Goal: Information Seeking & Learning: Learn about a topic

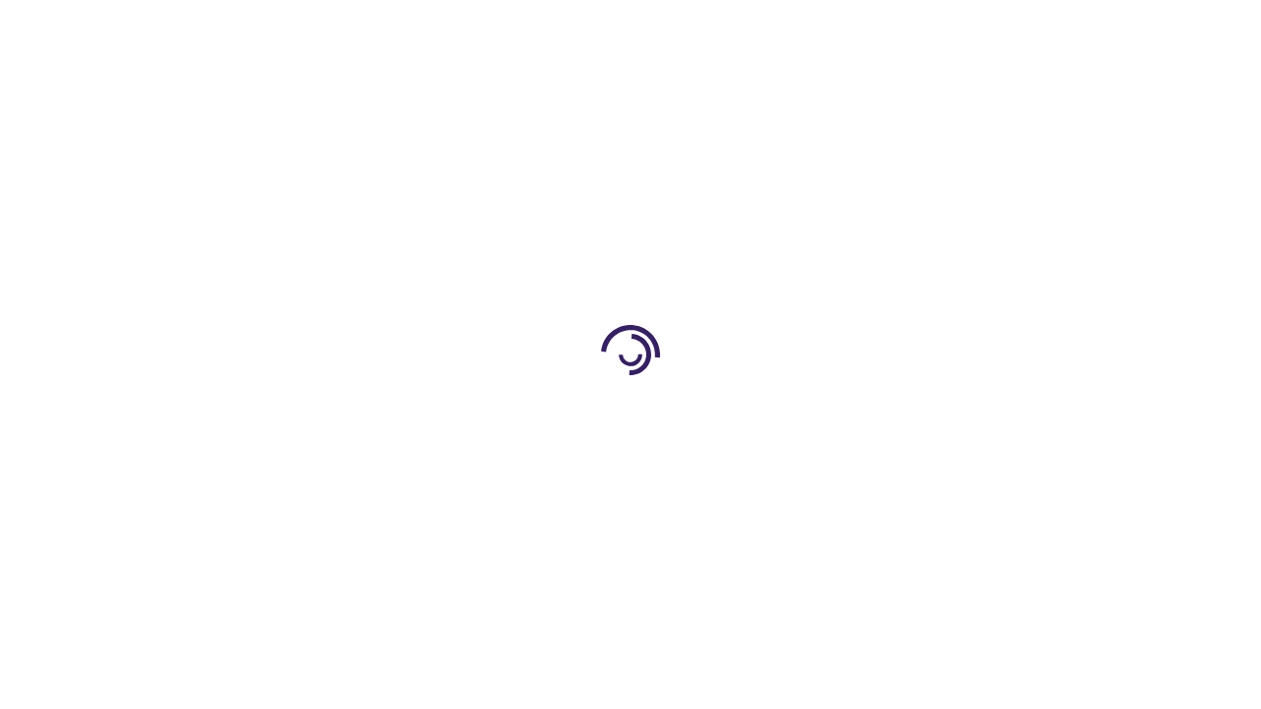
scroll to position [2975, 0]
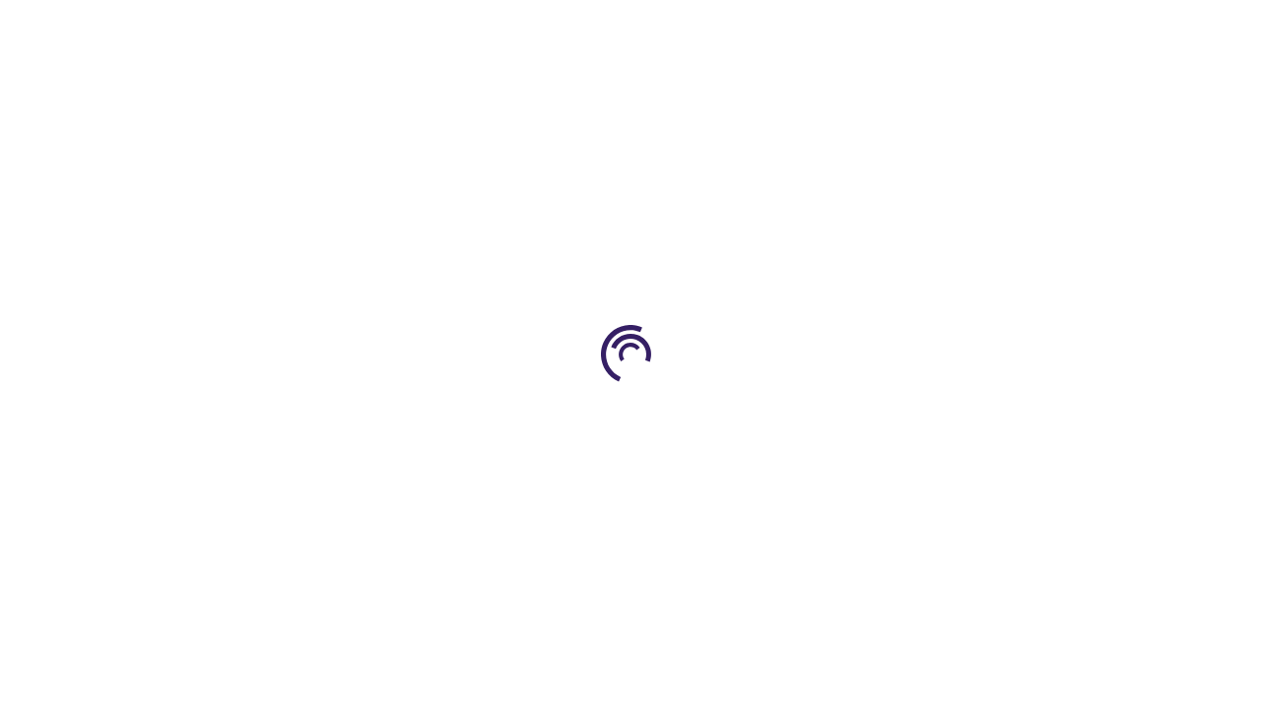
scroll to position [505, 0]
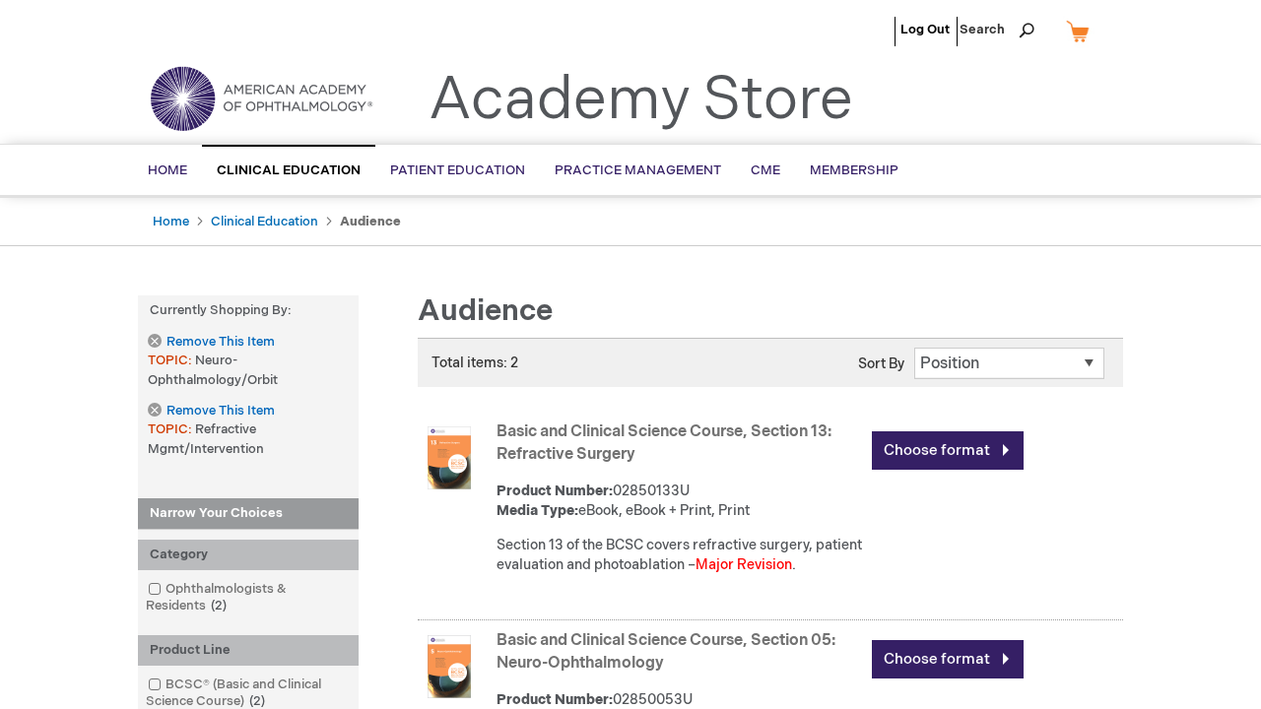
scroll to position [2880, 0]
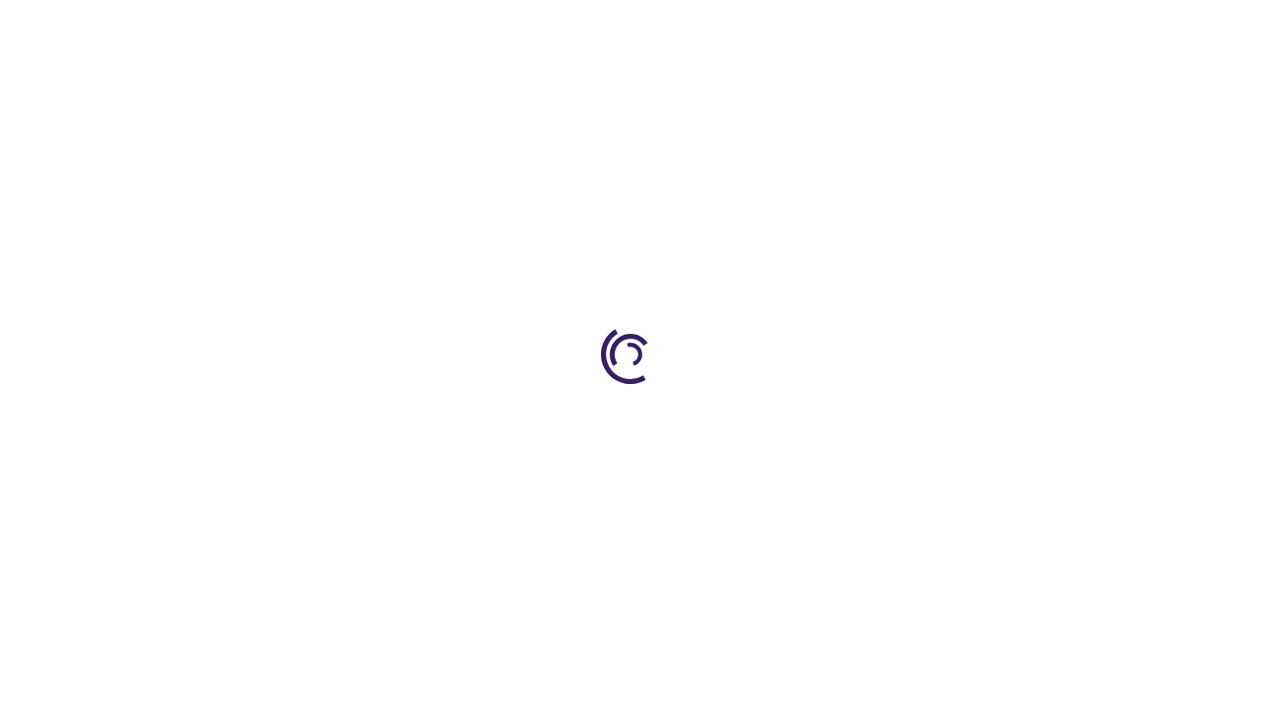
scroll to position [716, 0]
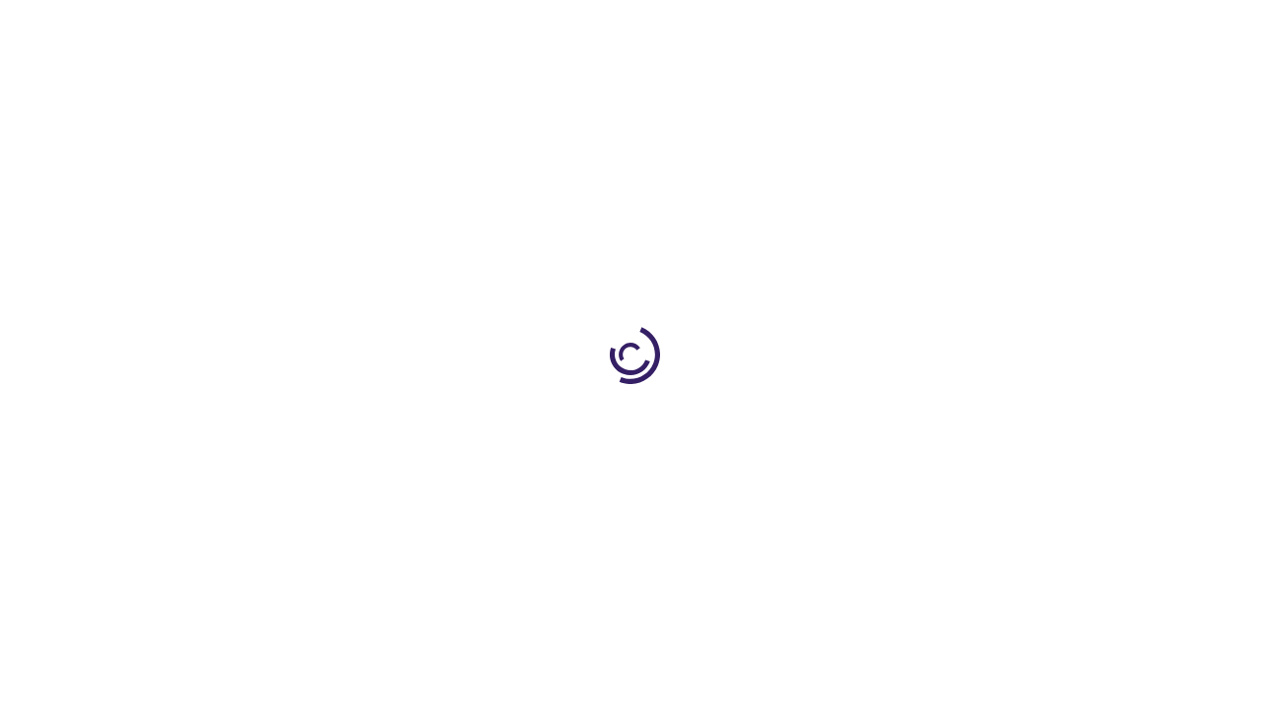
scroll to position [2736, 0]
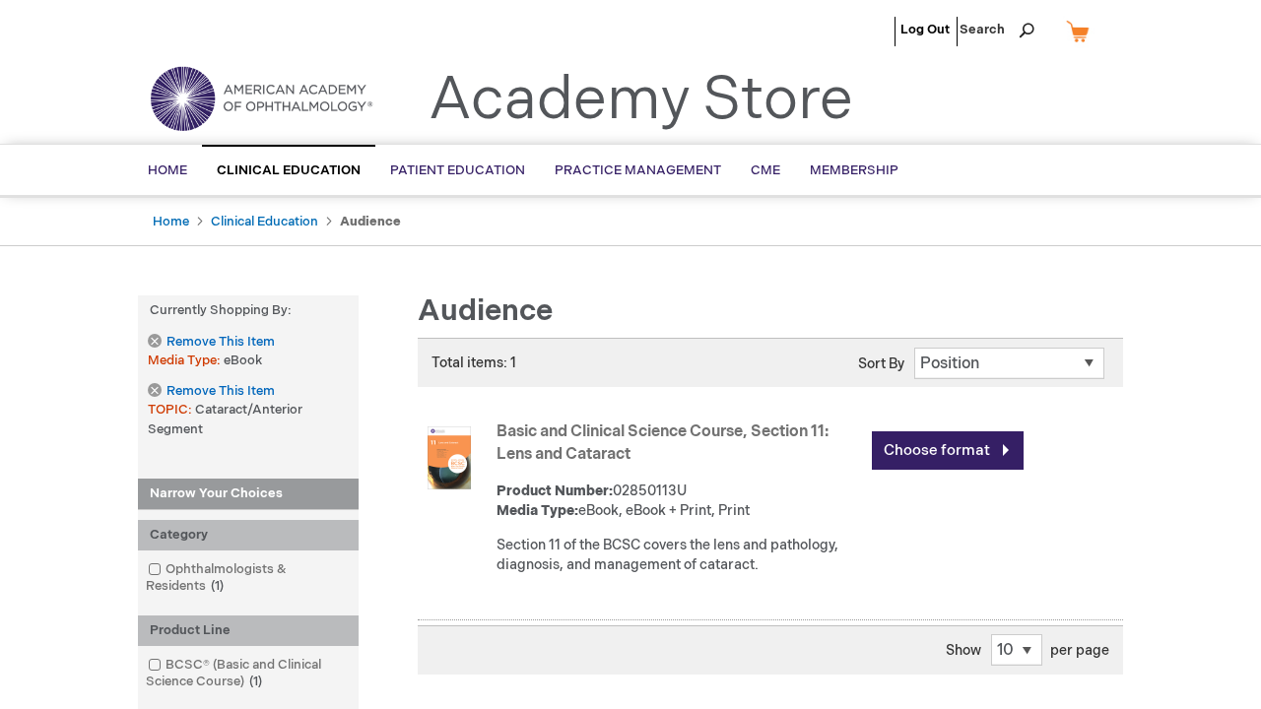
scroll to position [1129, 0]
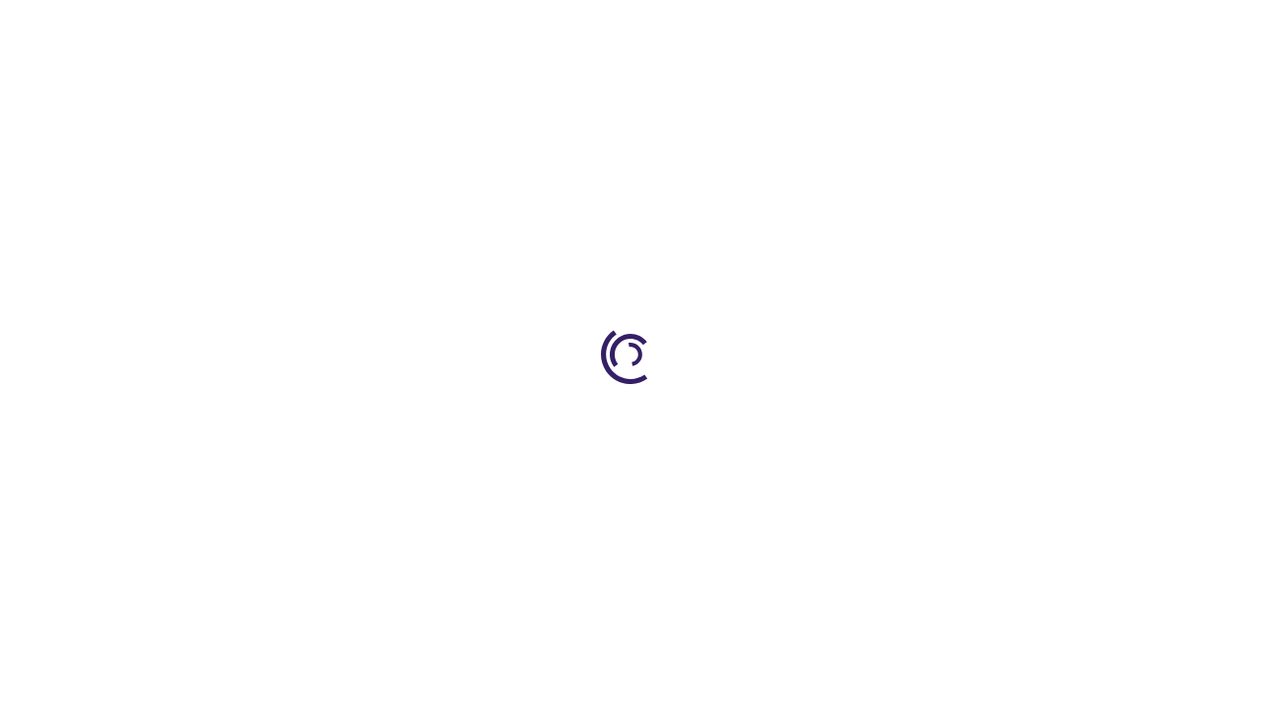
scroll to position [3215, 0]
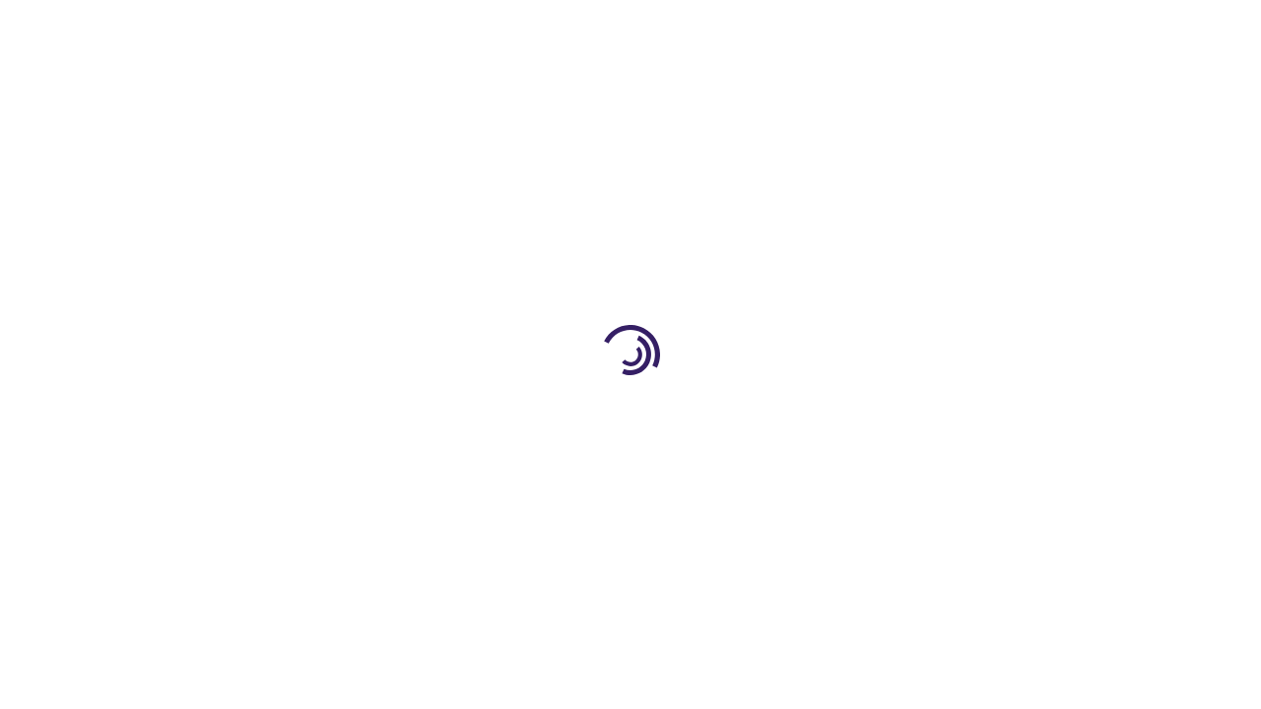
scroll to position [1027, 0]
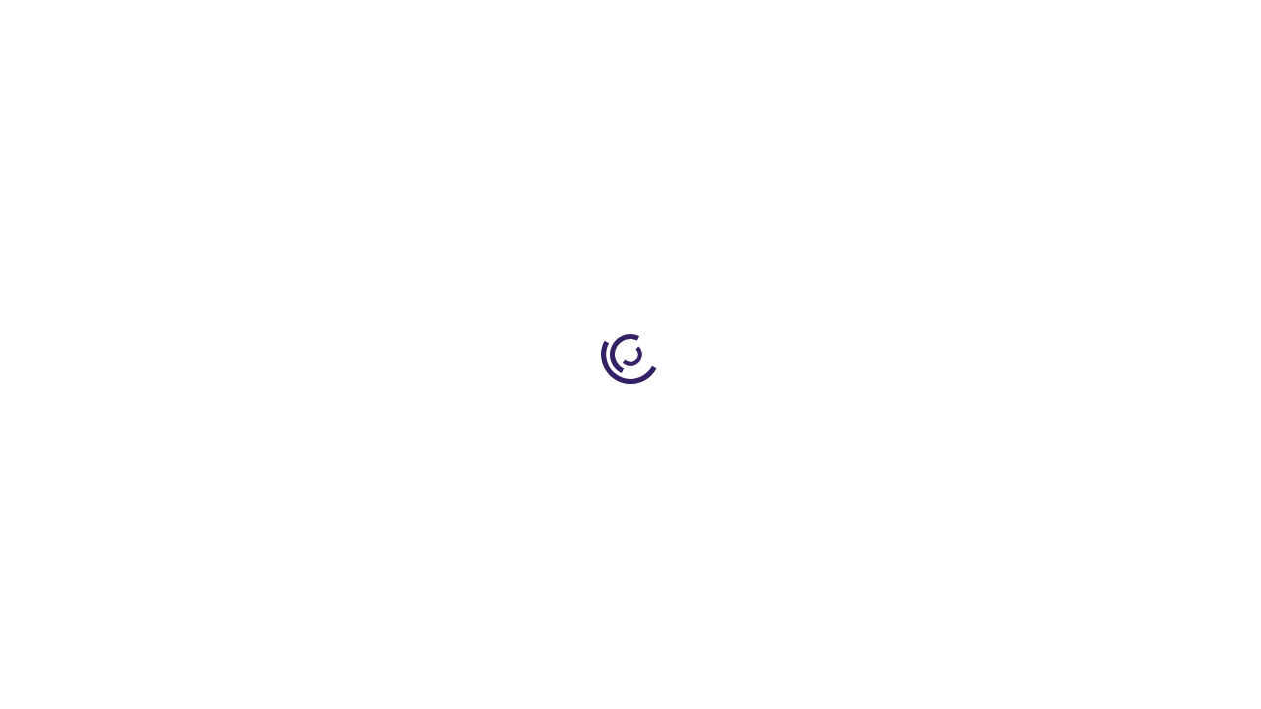
scroll to position [837, 0]
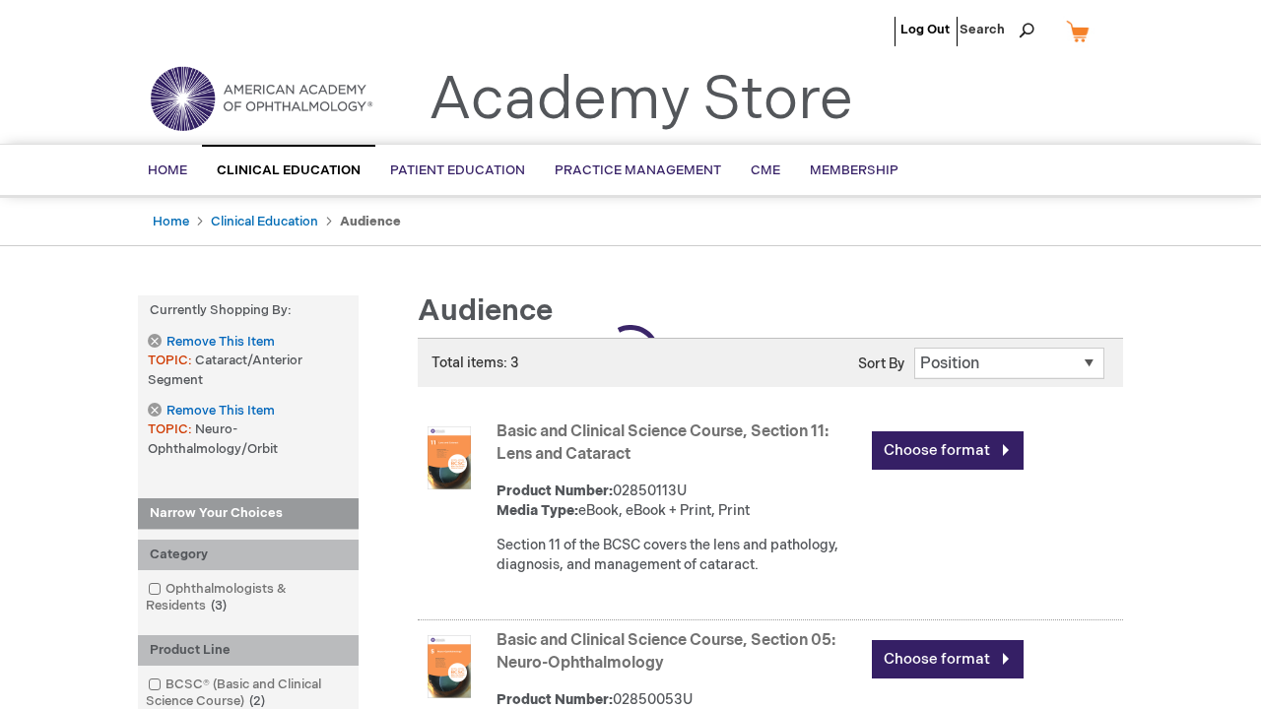
scroll to position [906, 0]
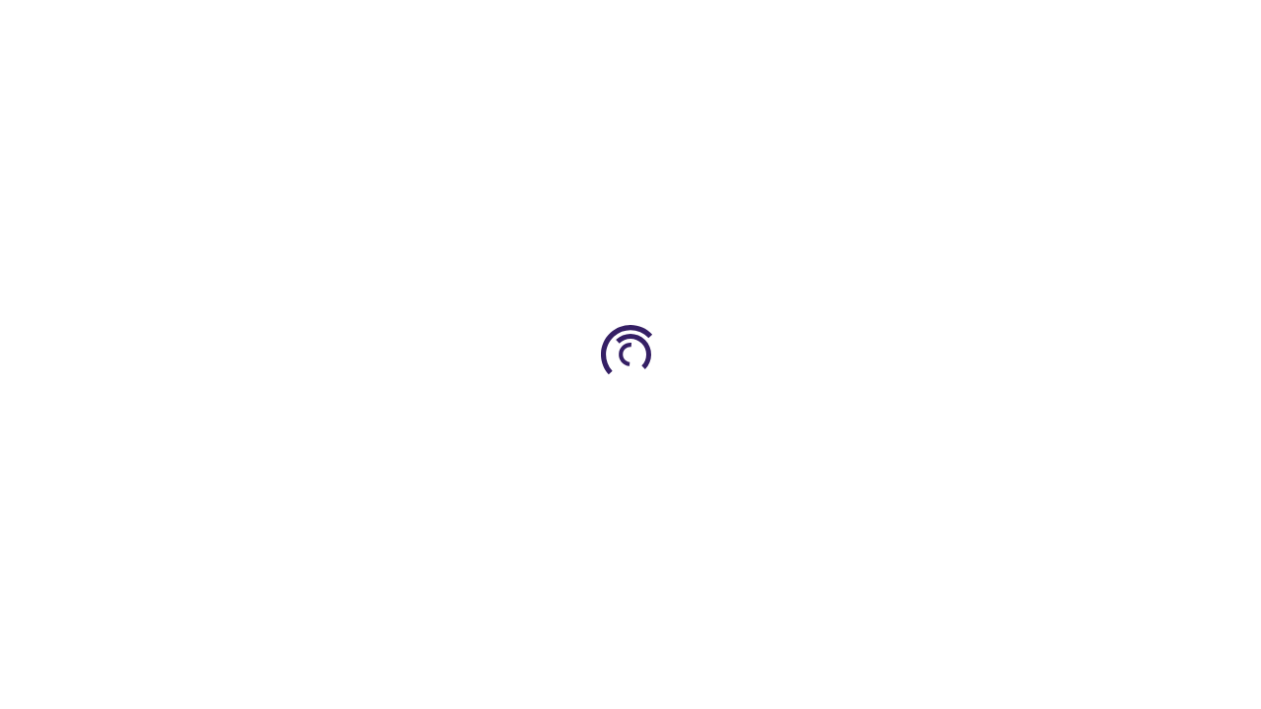
scroll to position [1644, 0]
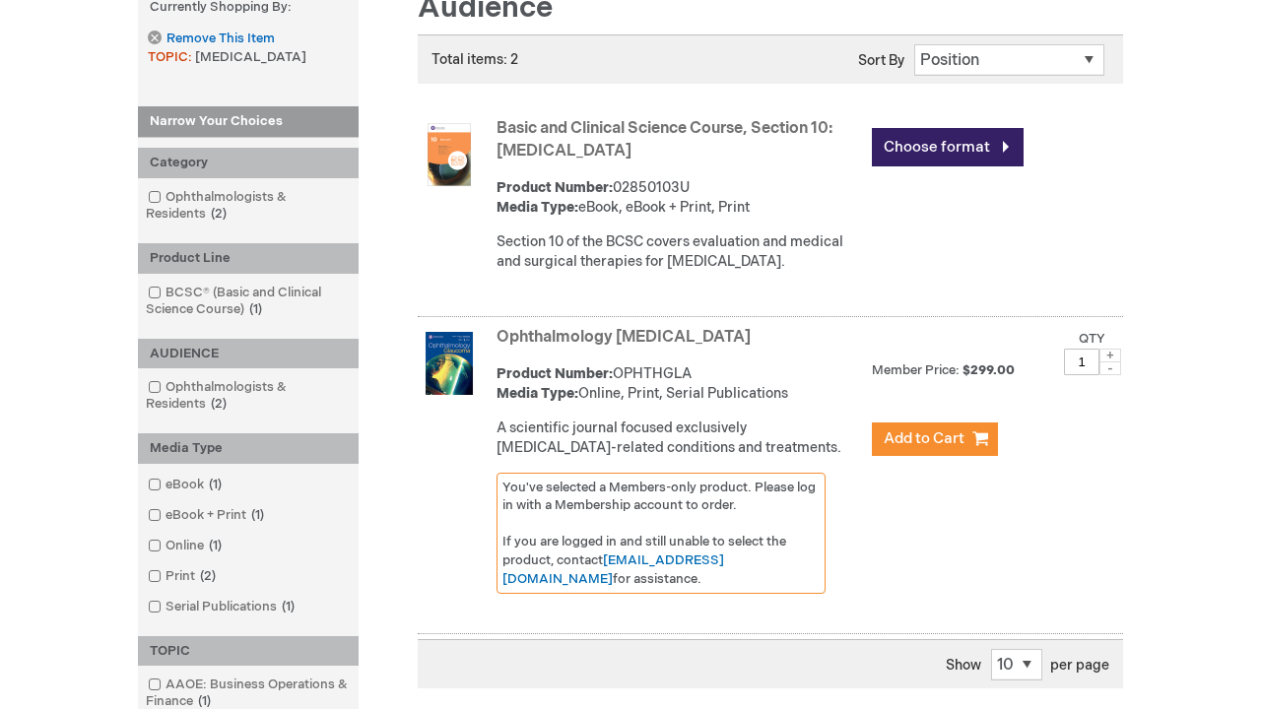
scroll to position [2279, 0]
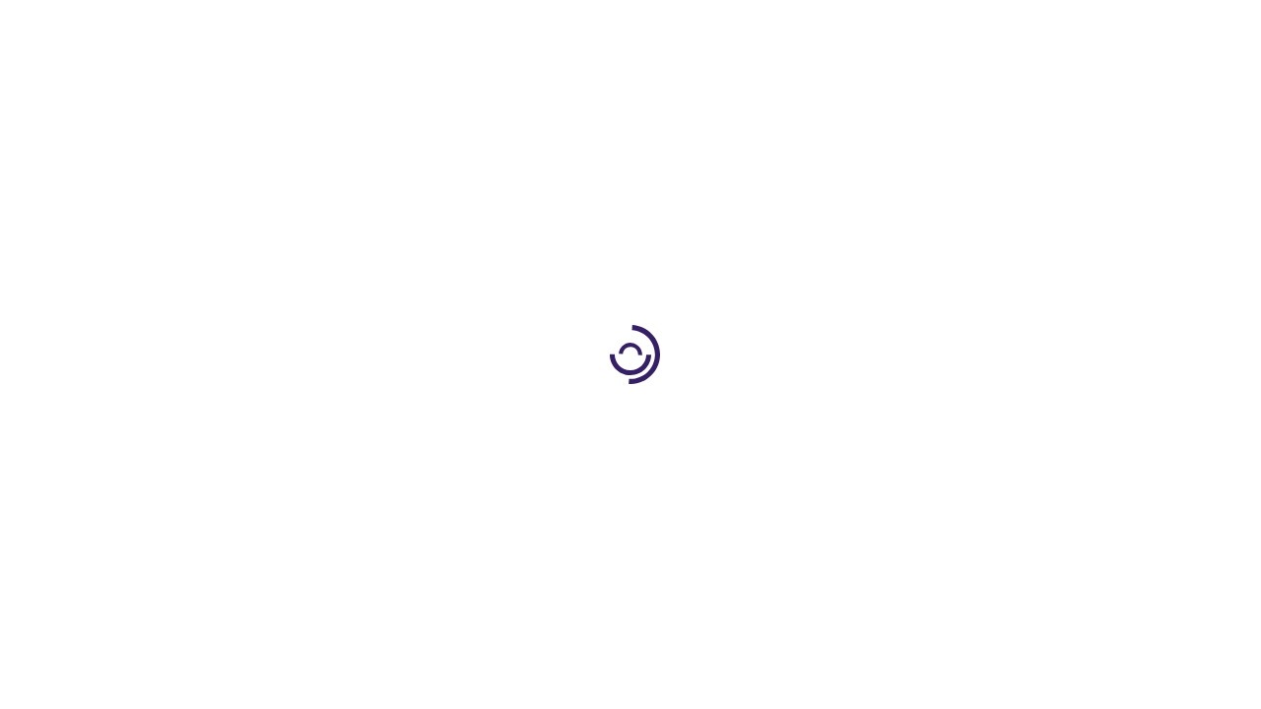
scroll to position [2937, 0]
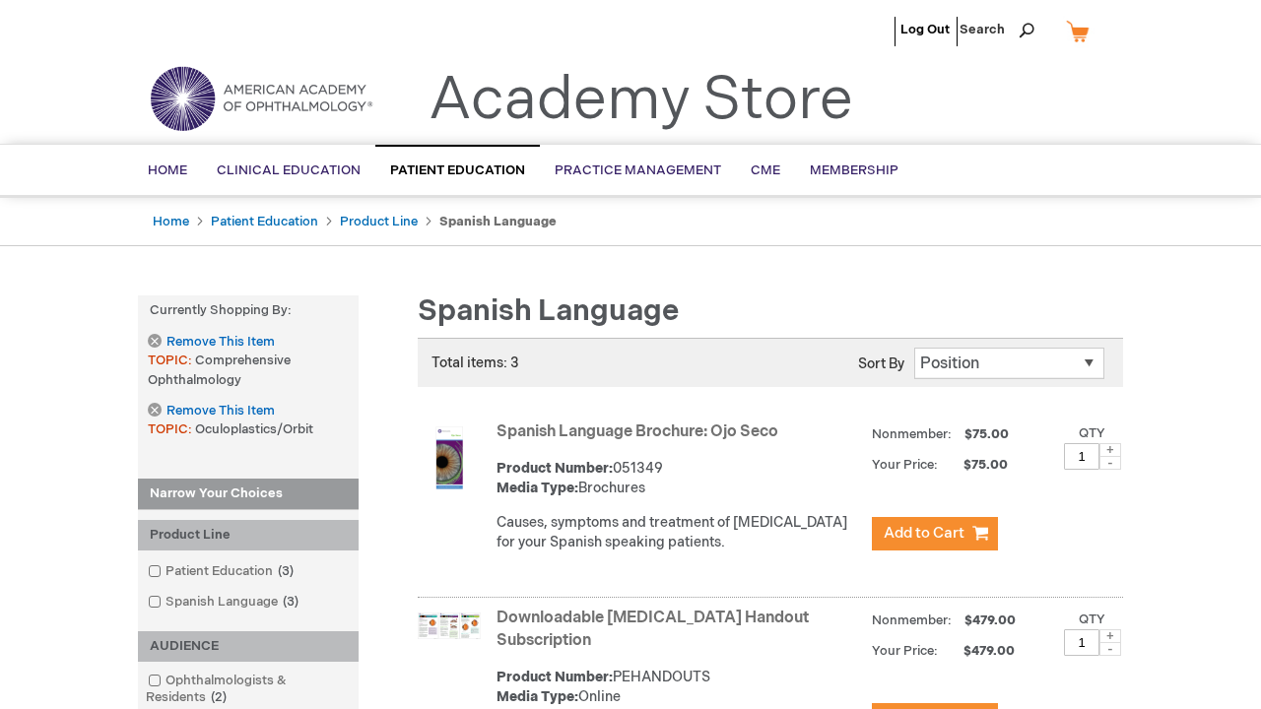
scroll to position [2361, 0]
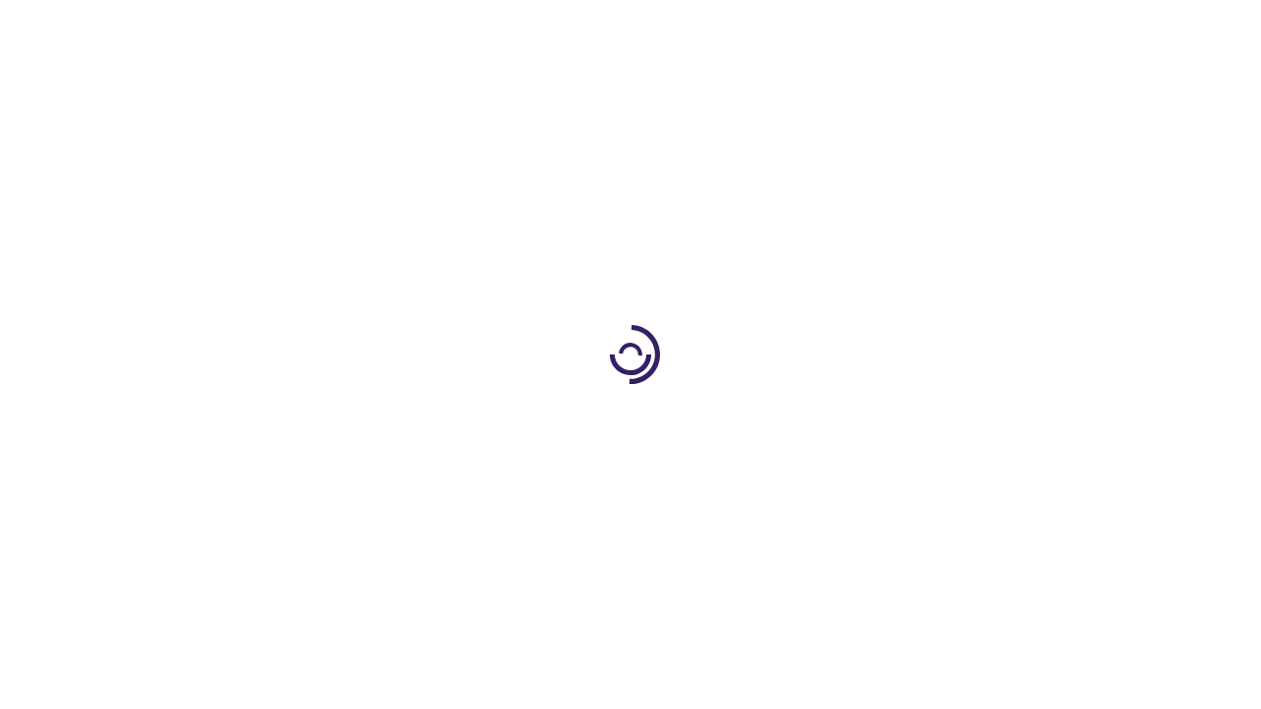
scroll to position [788, 0]
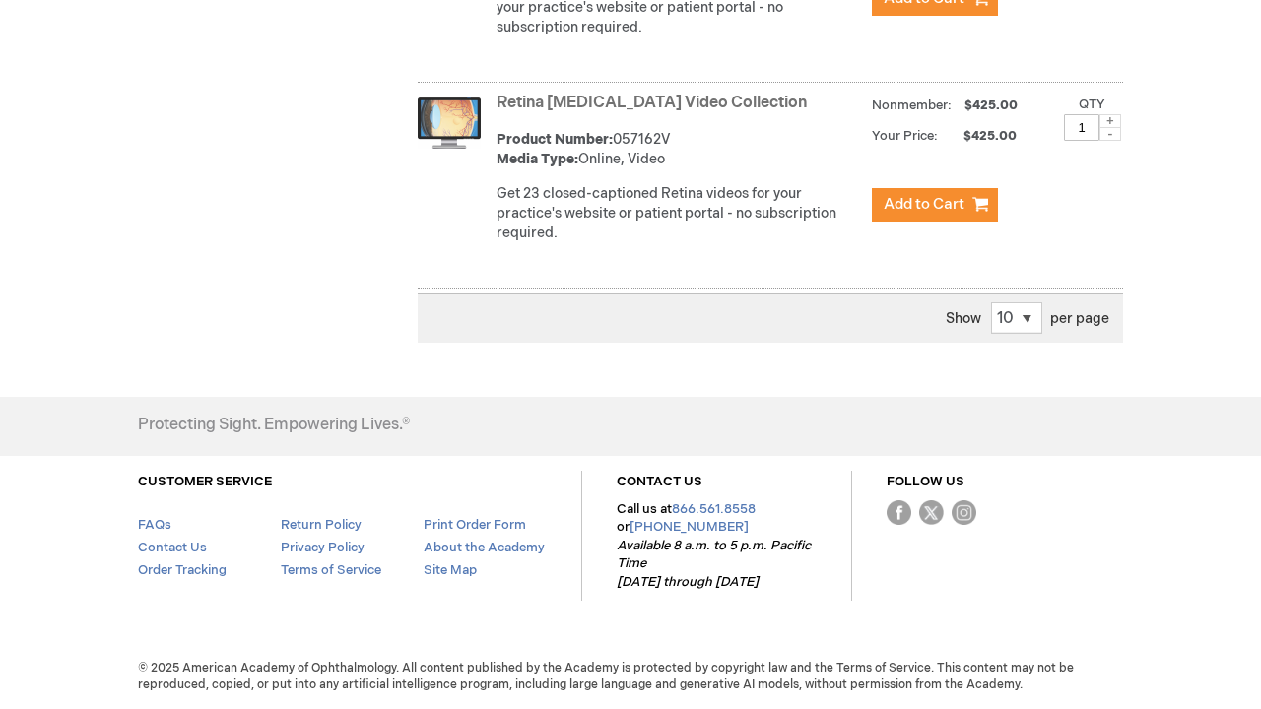
scroll to position [2334, 0]
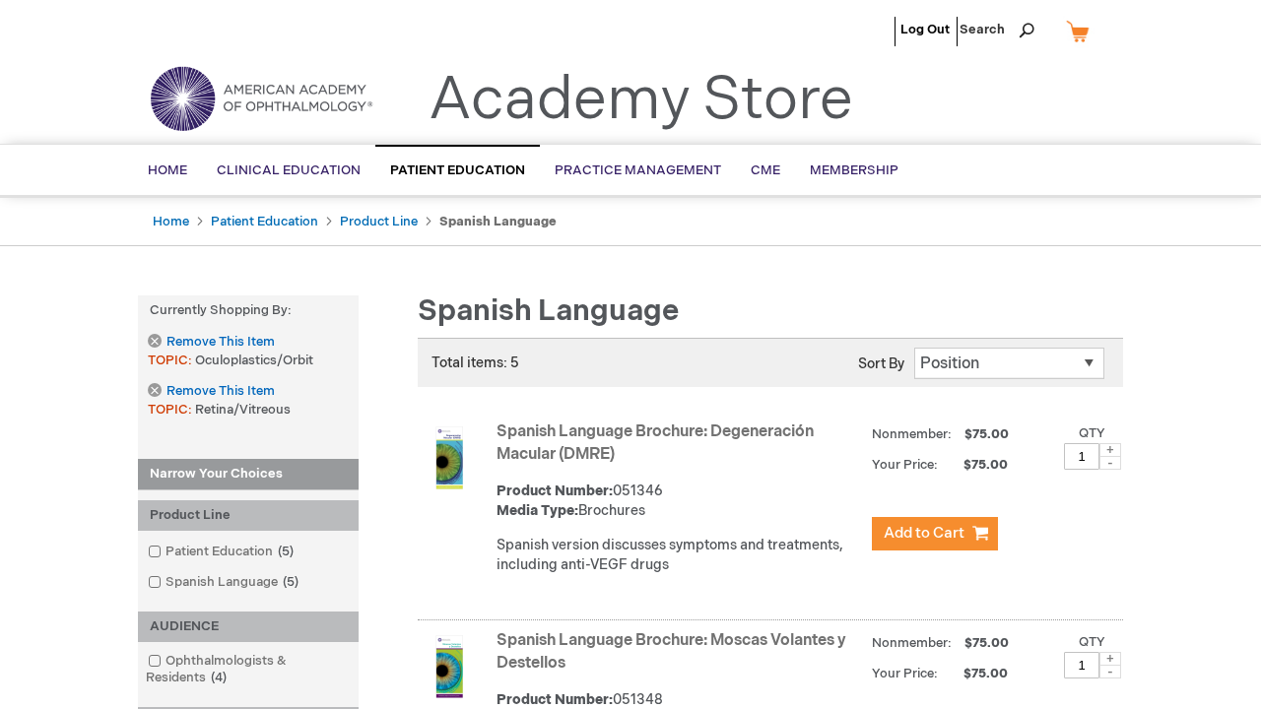
scroll to position [1087, 0]
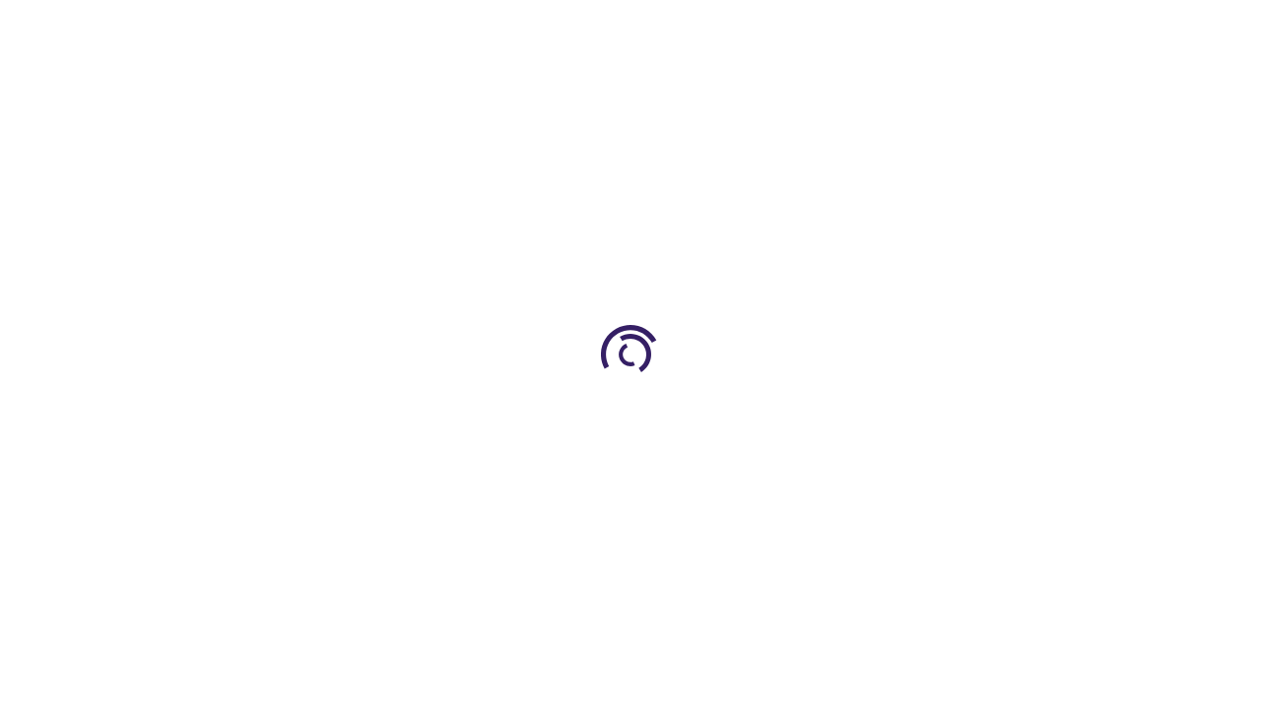
scroll to position [534, 0]
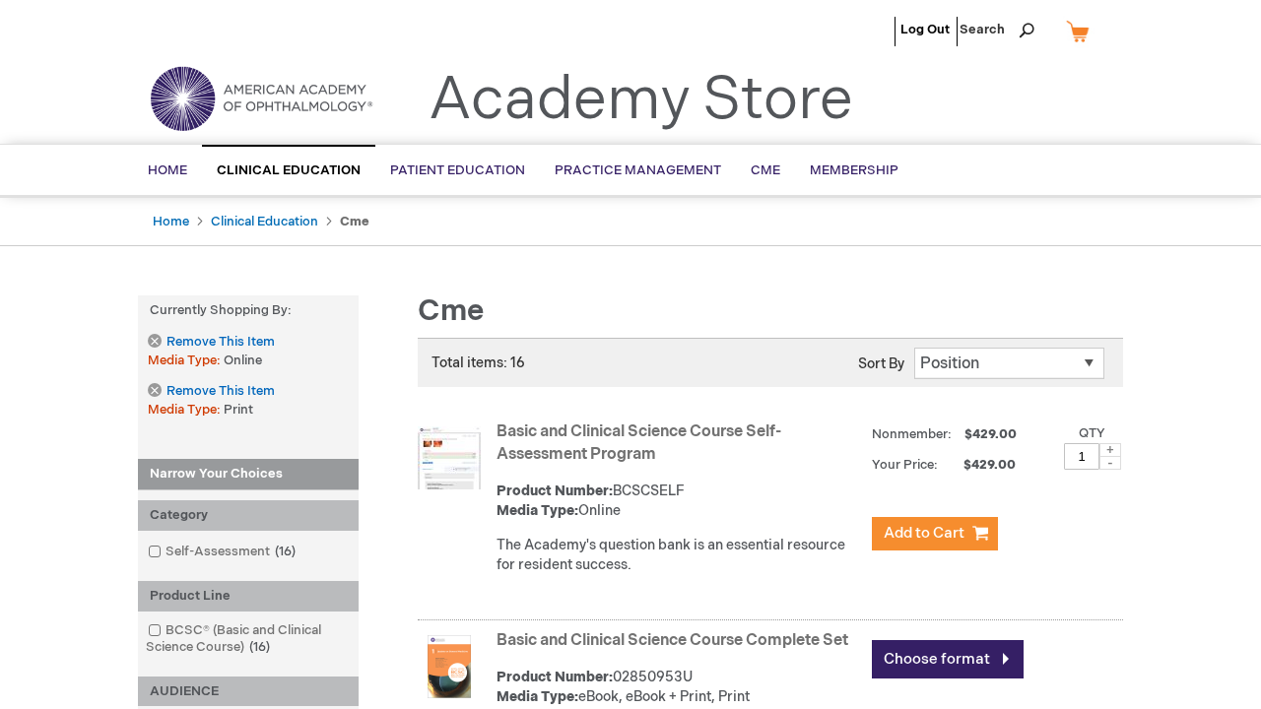
scroll to position [2295, 0]
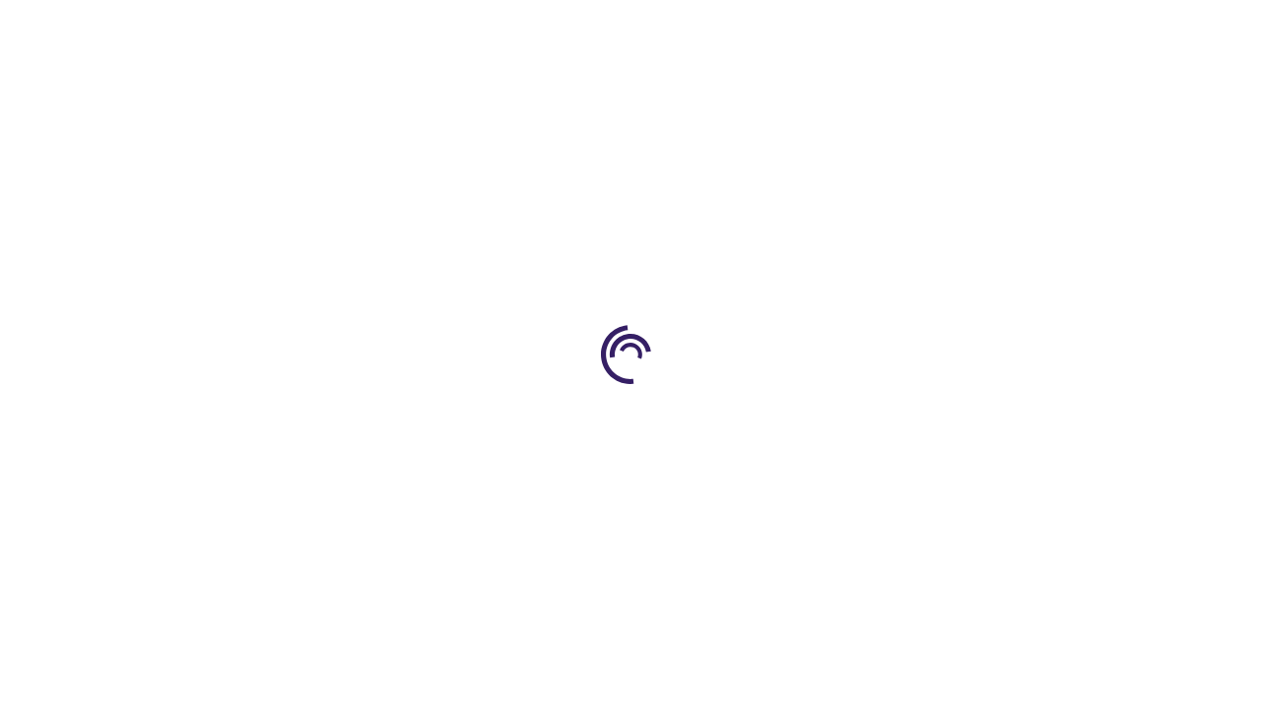
scroll to position [2829, 0]
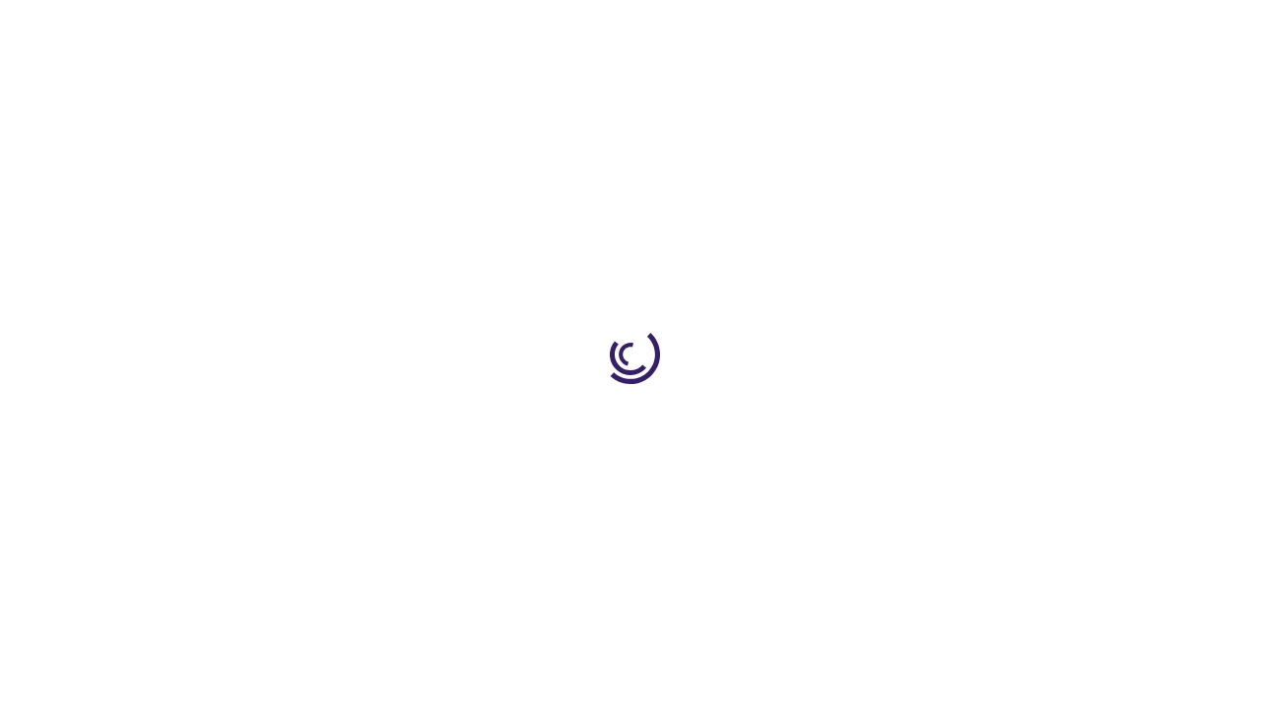
scroll to position [1033, 0]
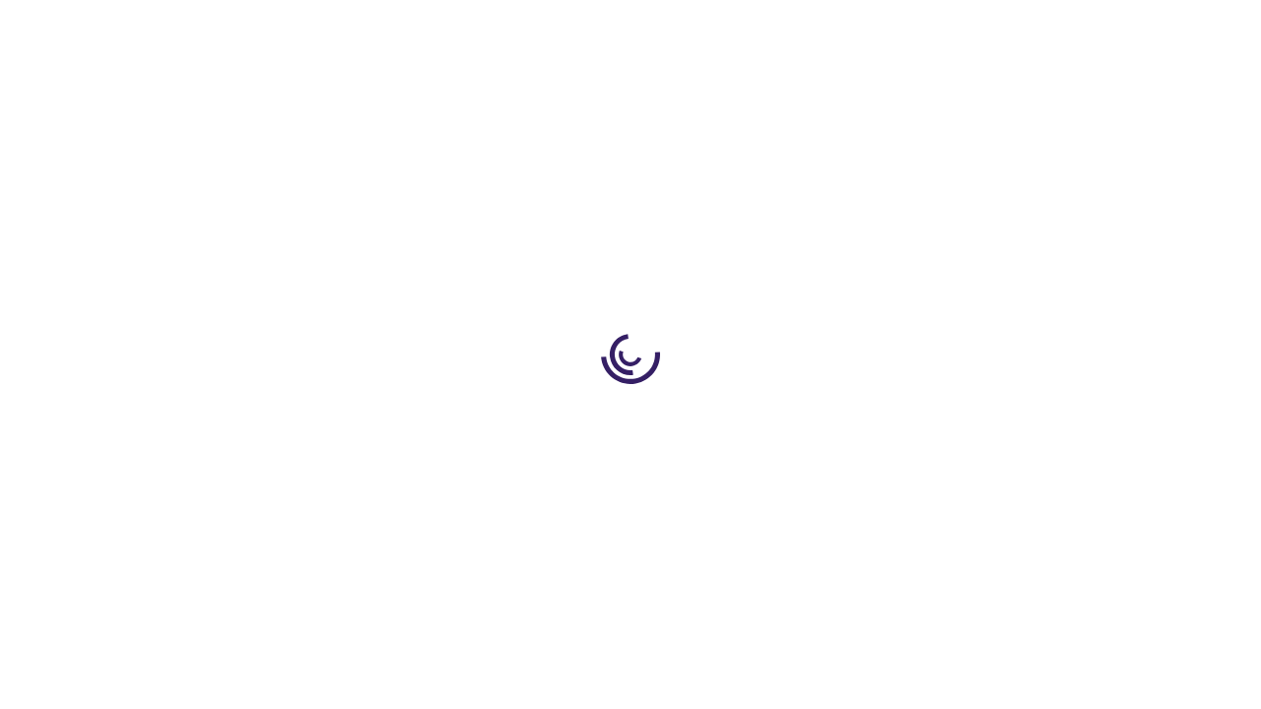
scroll to position [2935, 0]
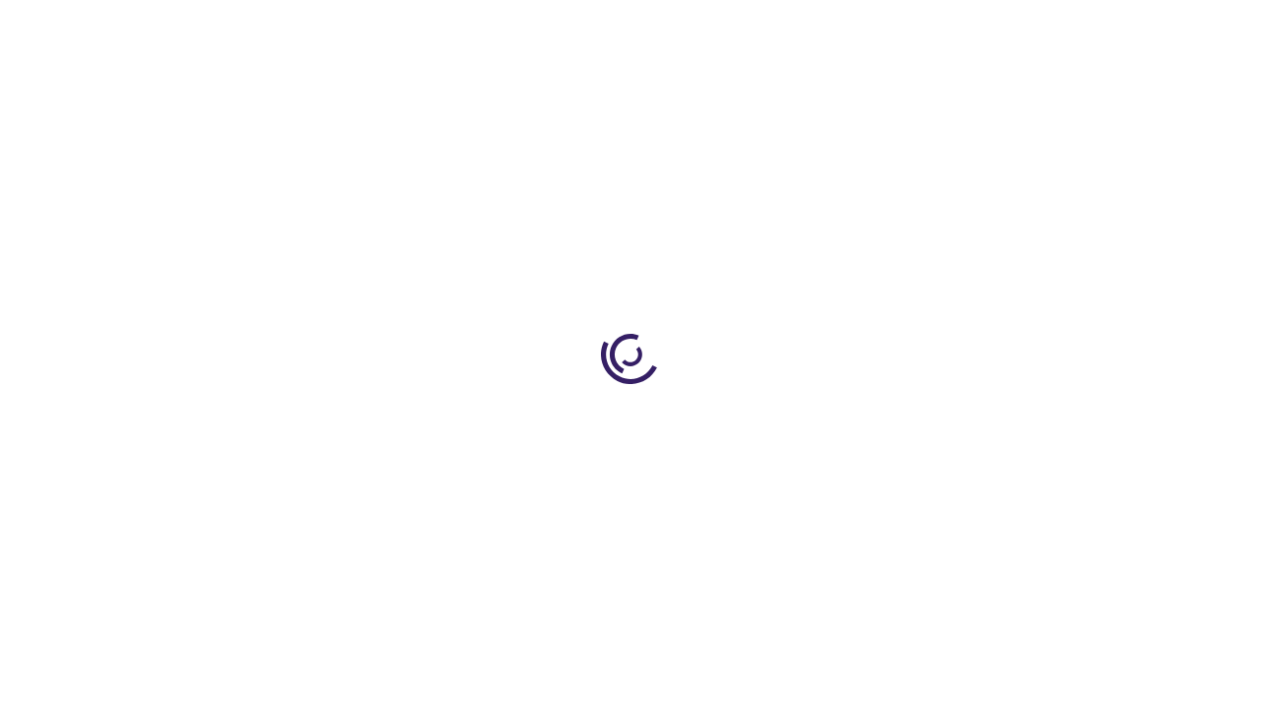
scroll to position [716, 0]
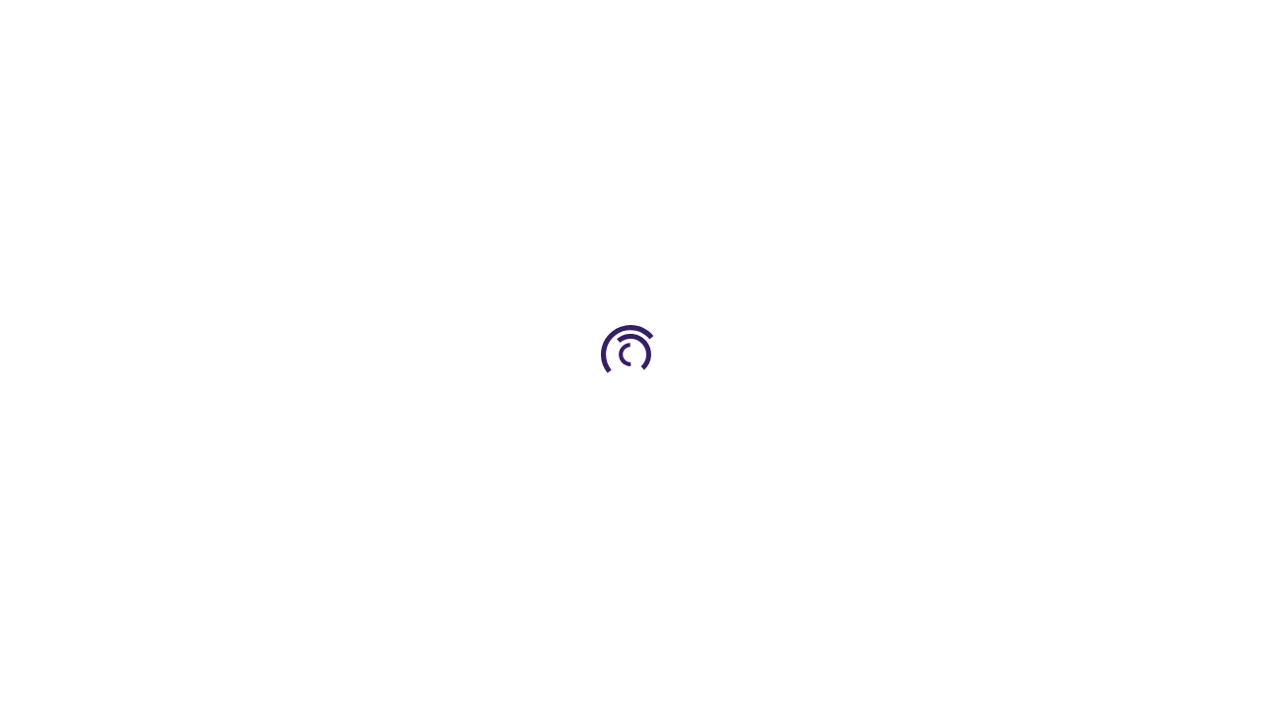
scroll to position [1978, 0]
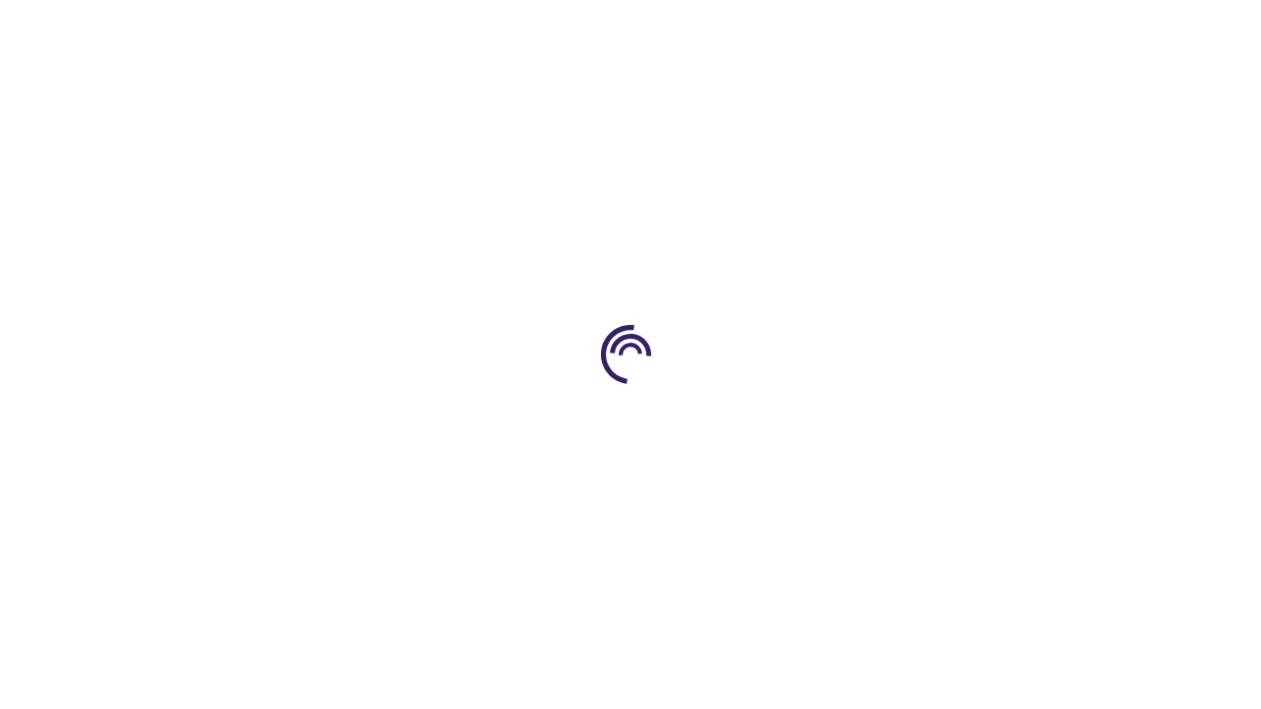
scroll to position [2788, 0]
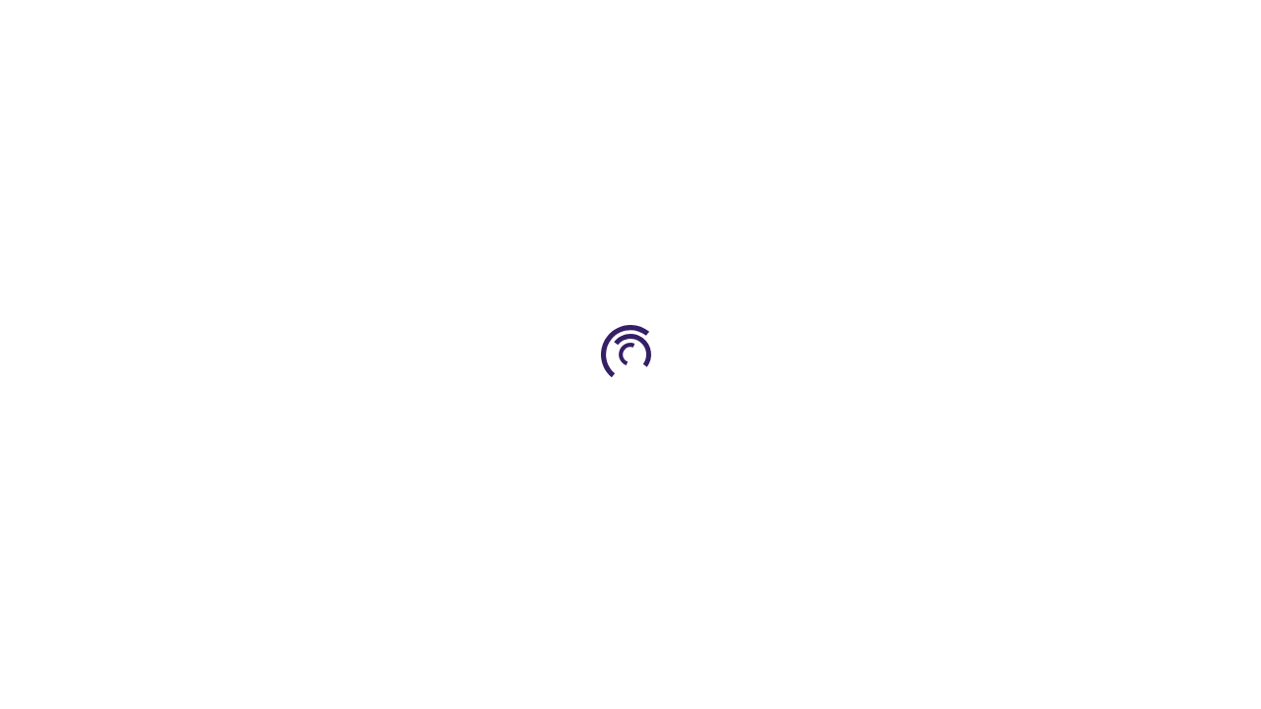
scroll to position [856, 0]
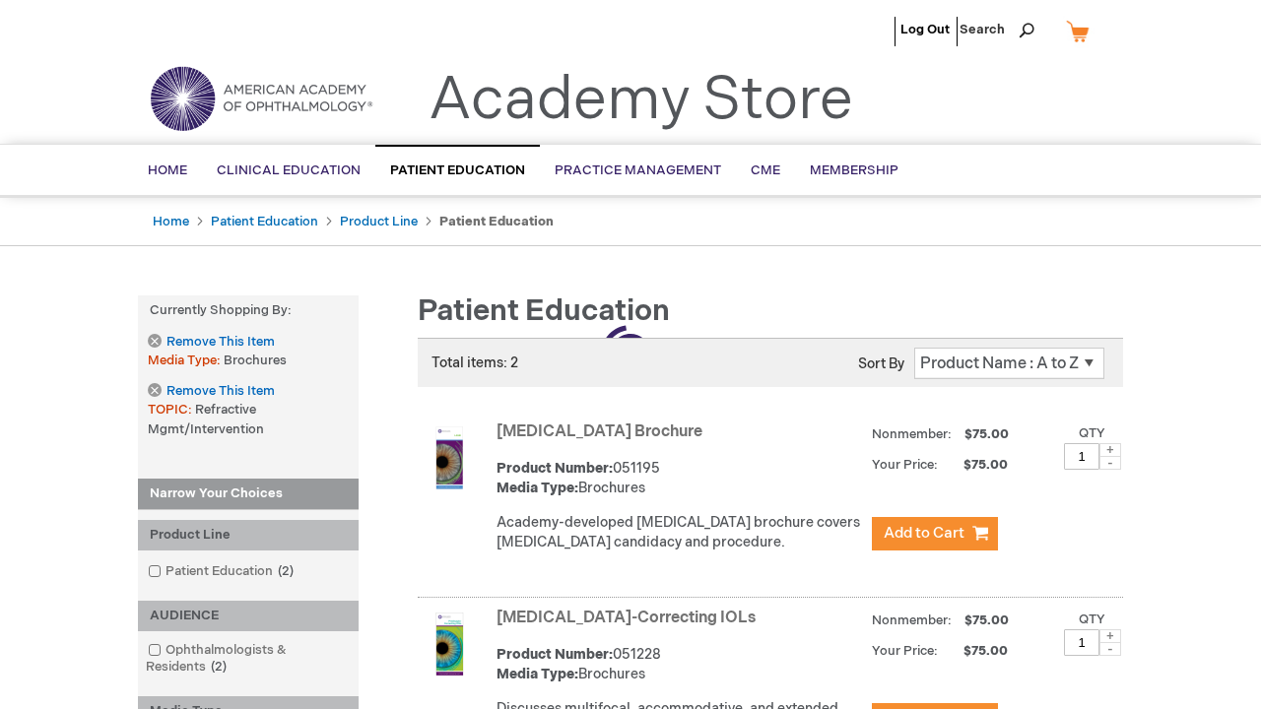
scroll to position [655, 0]
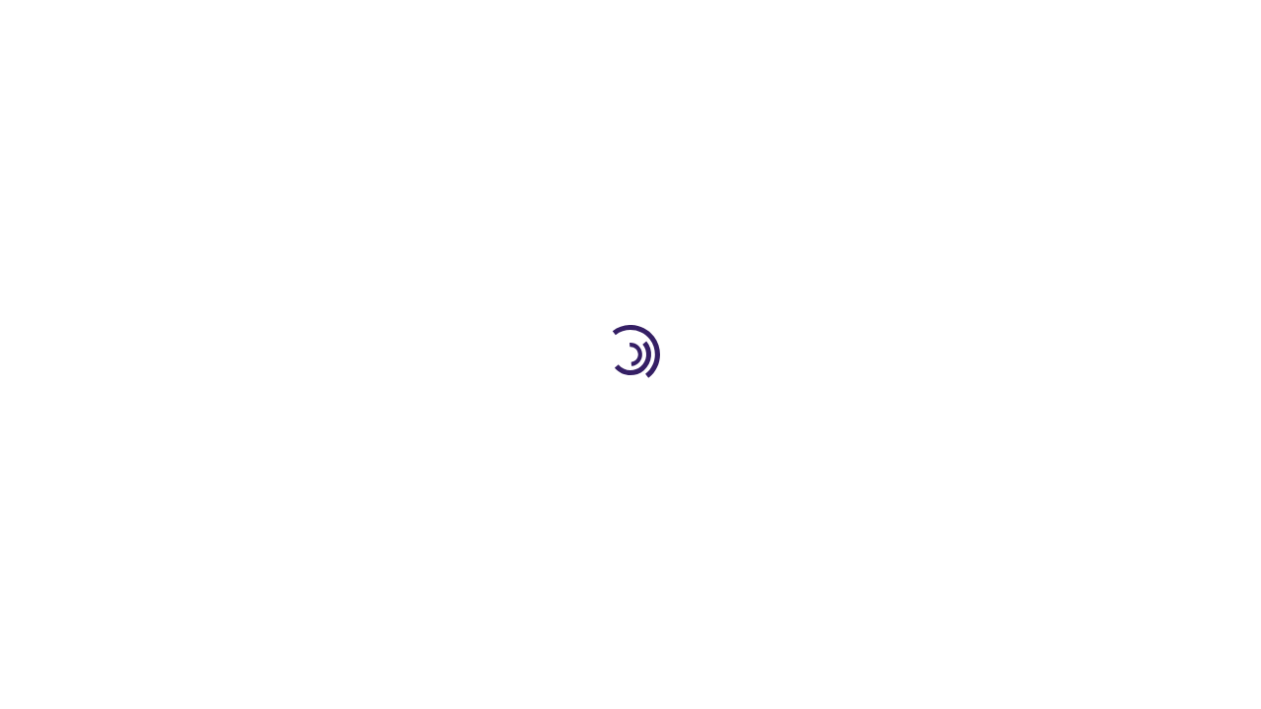
scroll to position [4100, 0]
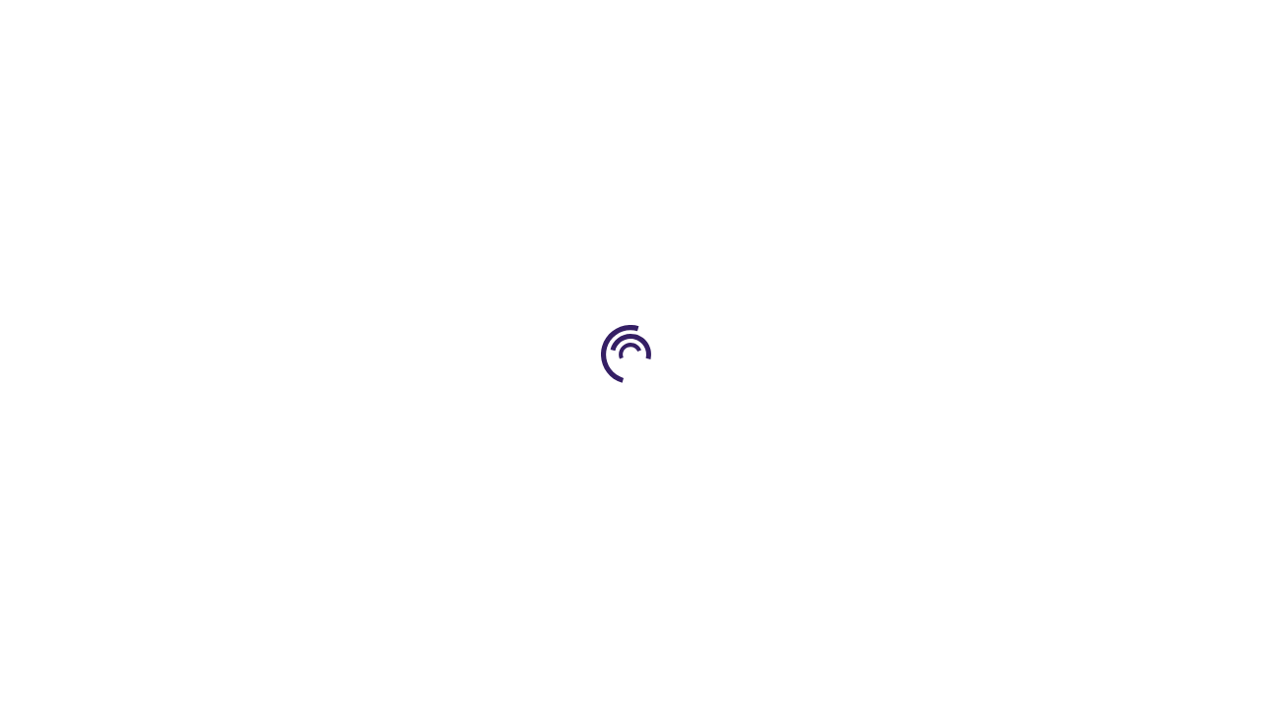
scroll to position [876, 0]
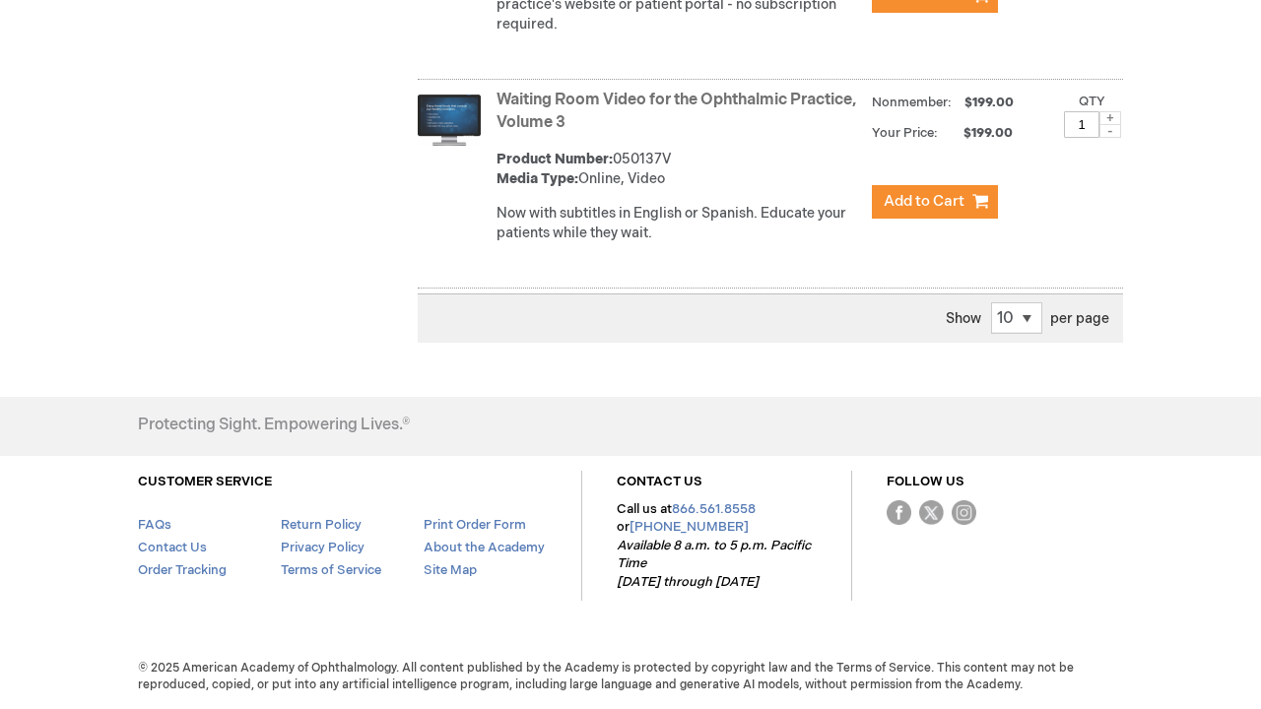
scroll to position [2364, 0]
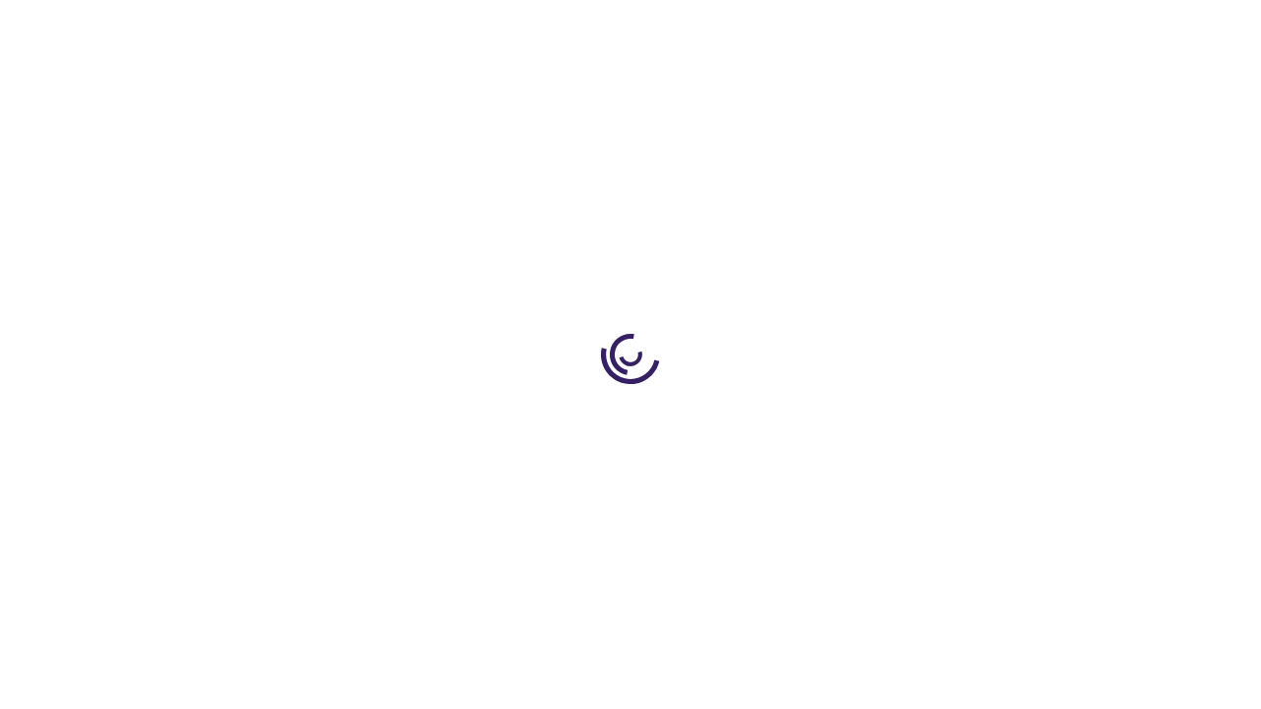
scroll to position [1080, 0]
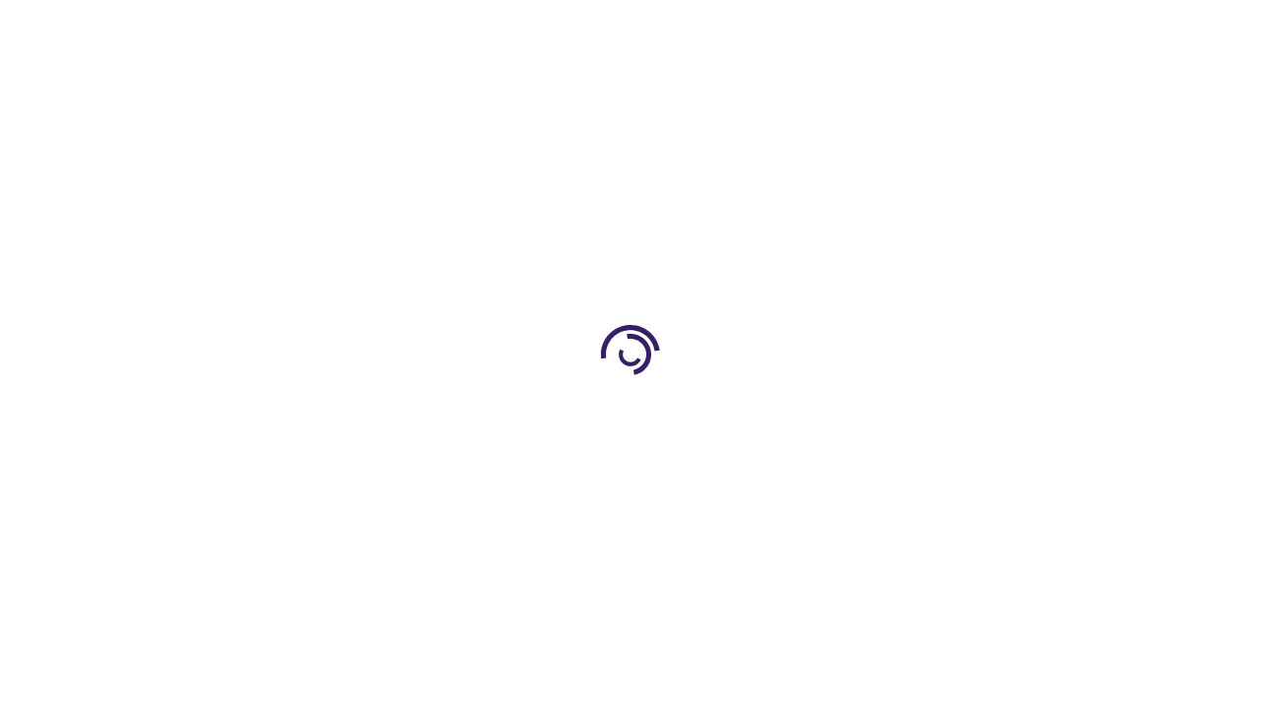
scroll to position [258, 0]
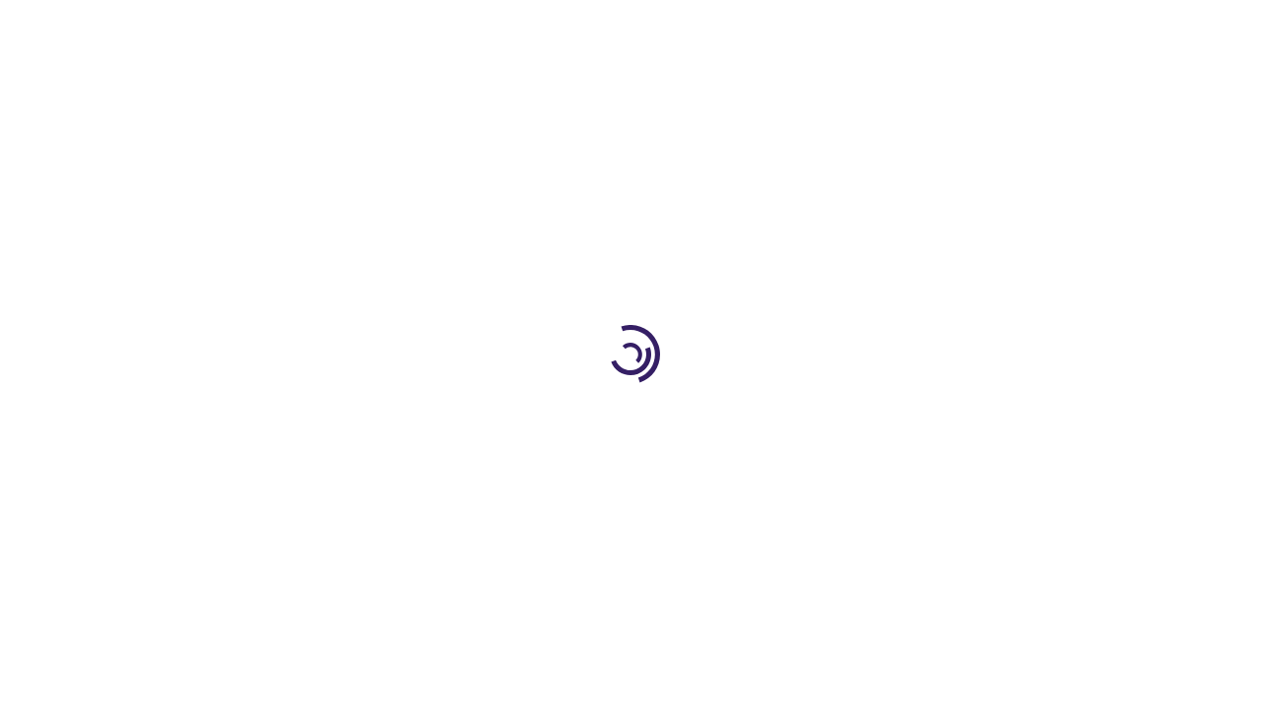
scroll to position [716, 0]
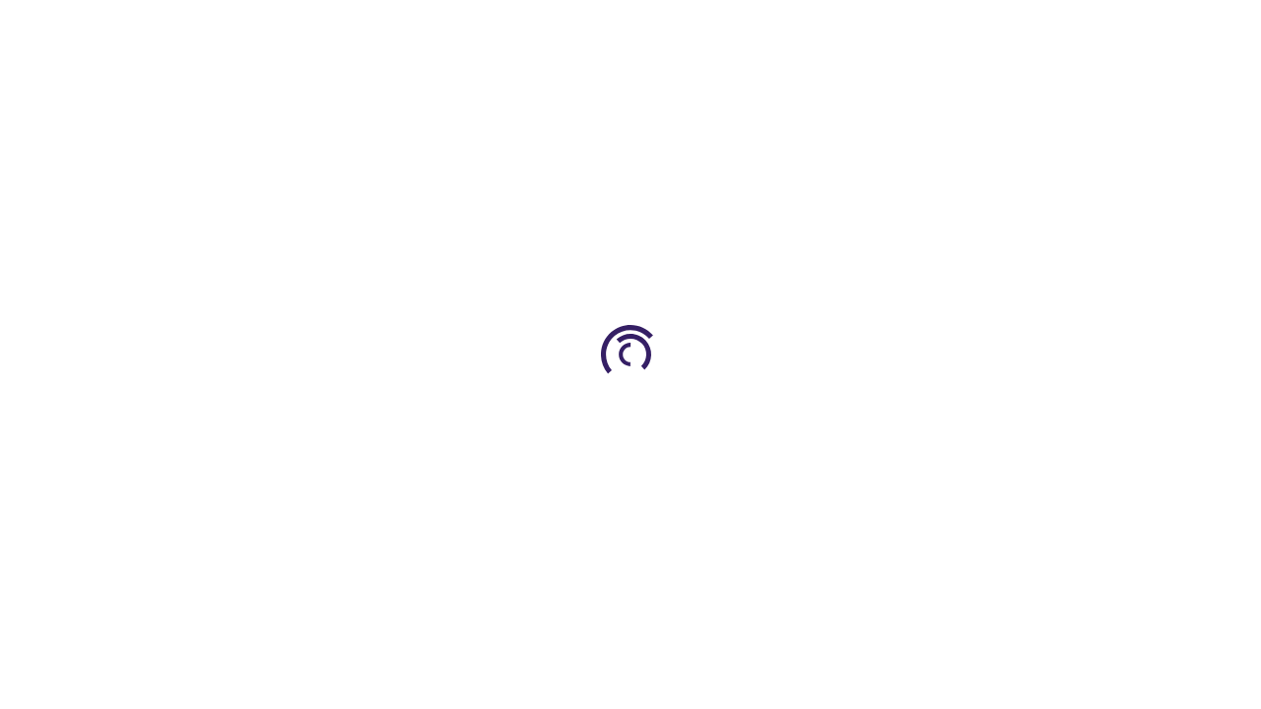
scroll to position [258, 0]
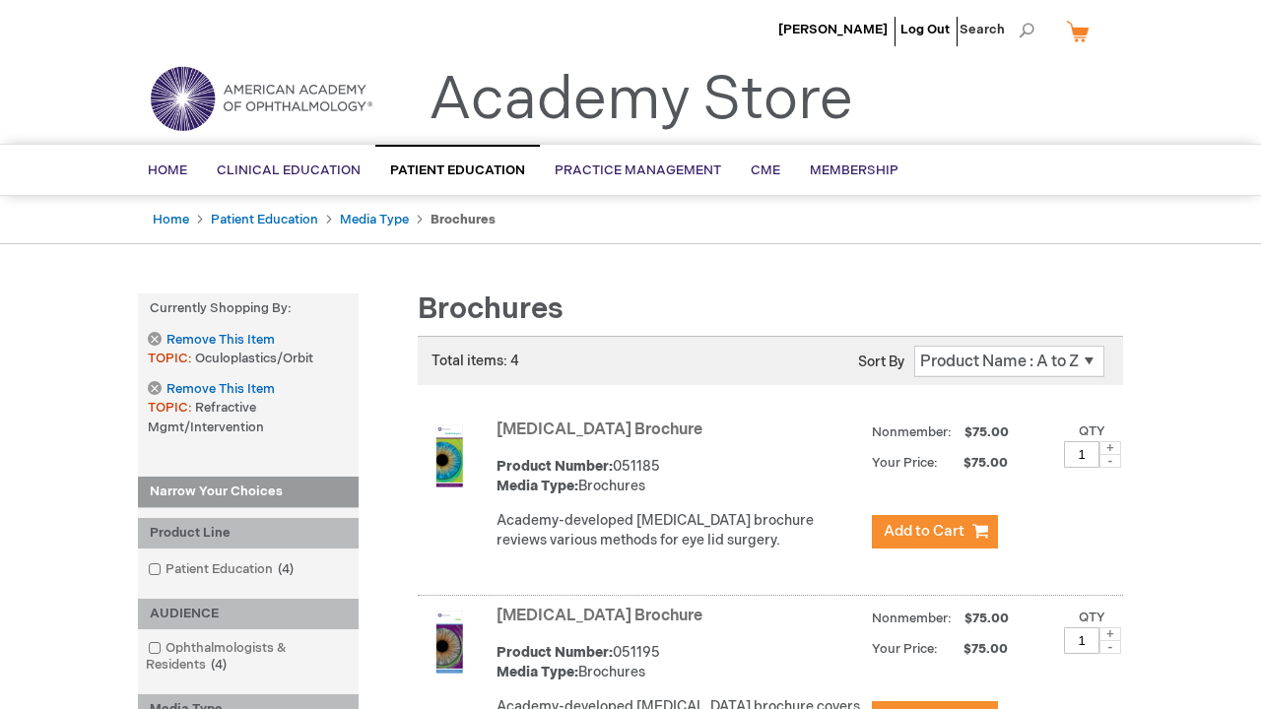
scroll to position [832, 0]
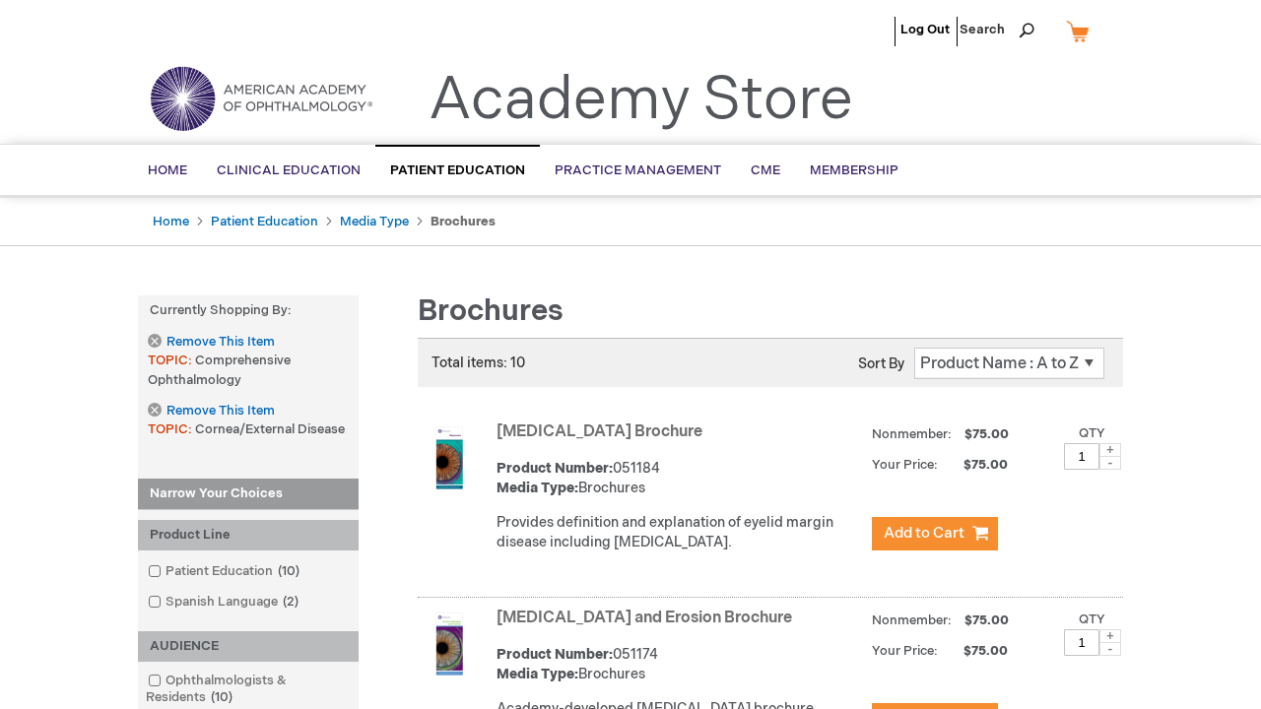
scroll to position [1914, 0]
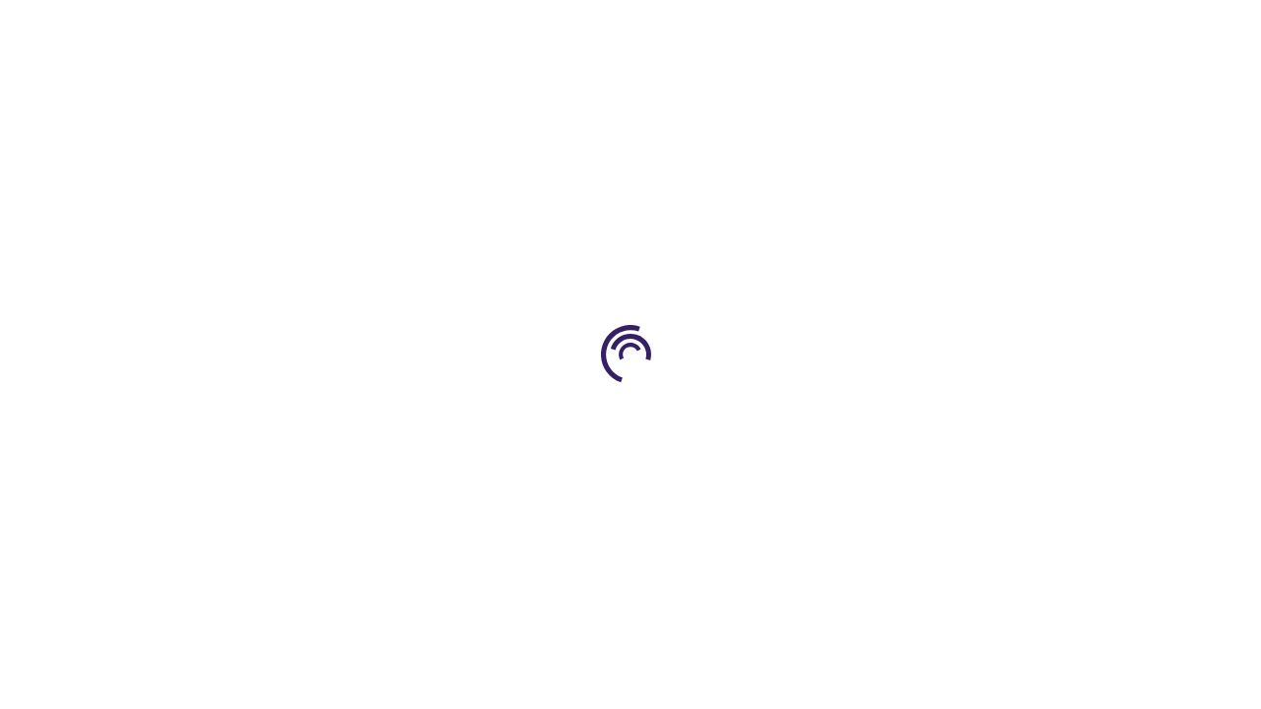
scroll to position [2831, 0]
